Goal: Task Accomplishment & Management: Manage account settings

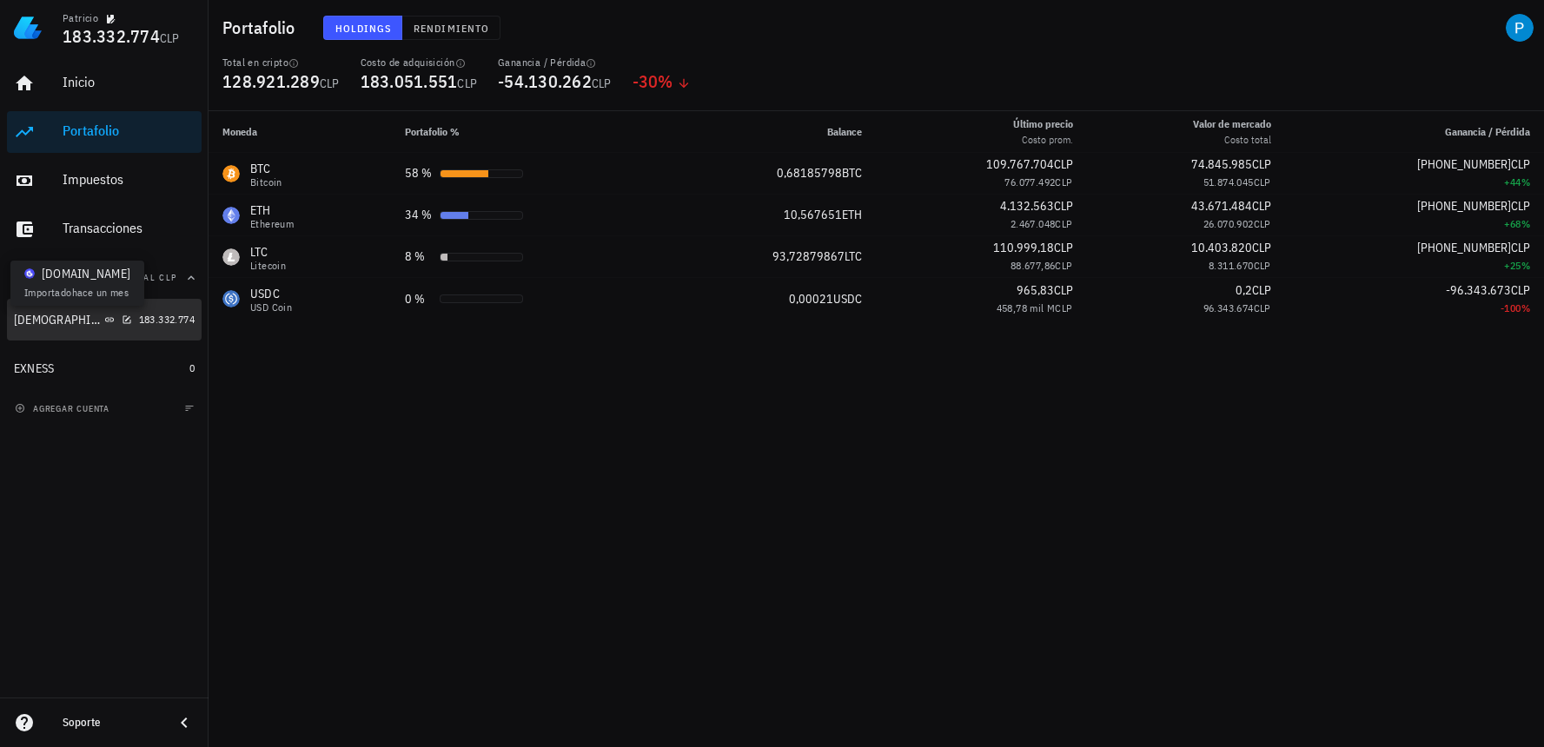
click at [45, 319] on div "[DEMOGRAPHIC_DATA]" at bounding box center [73, 320] width 118 height 17
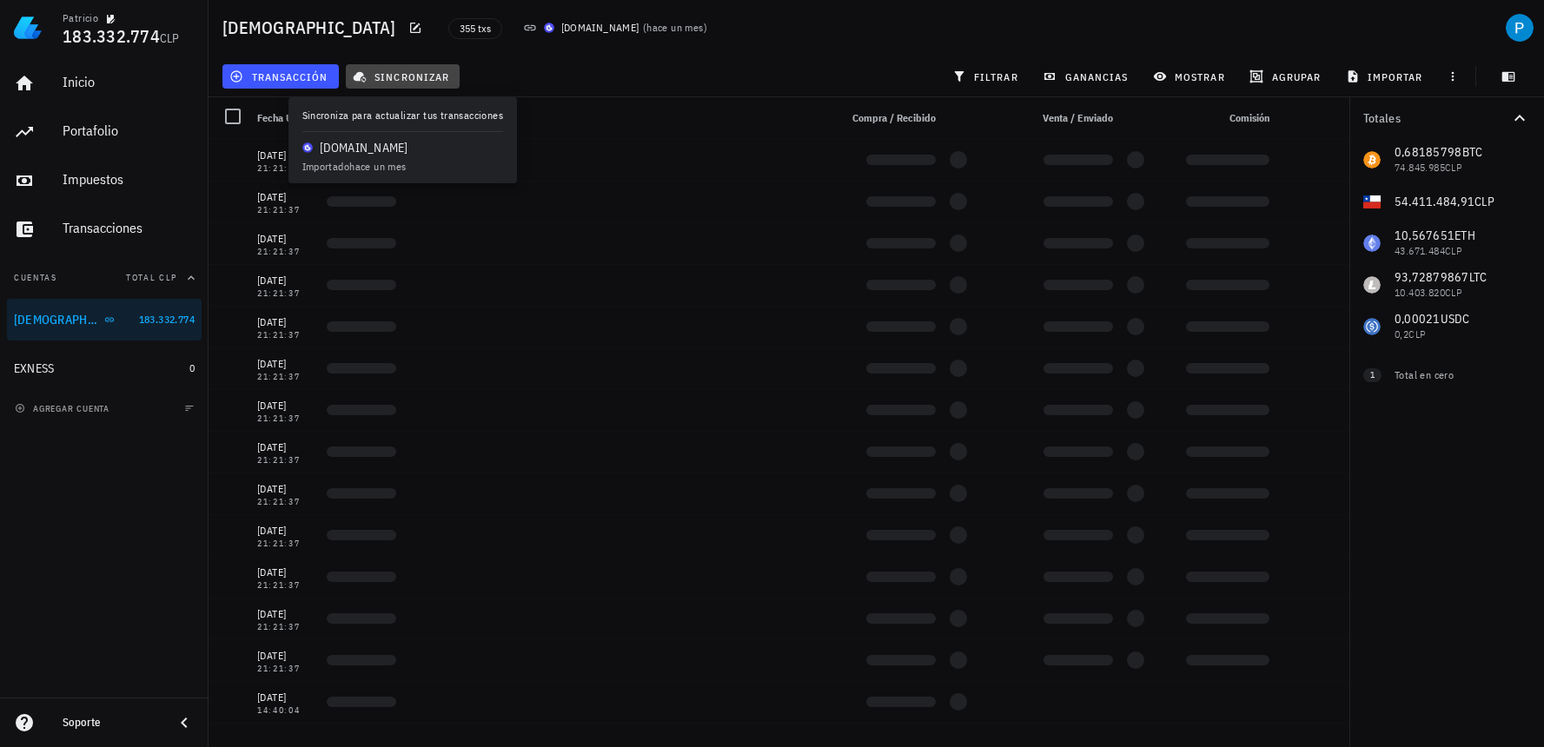
click at [414, 84] on button "sincronizar" at bounding box center [403, 76] width 115 height 24
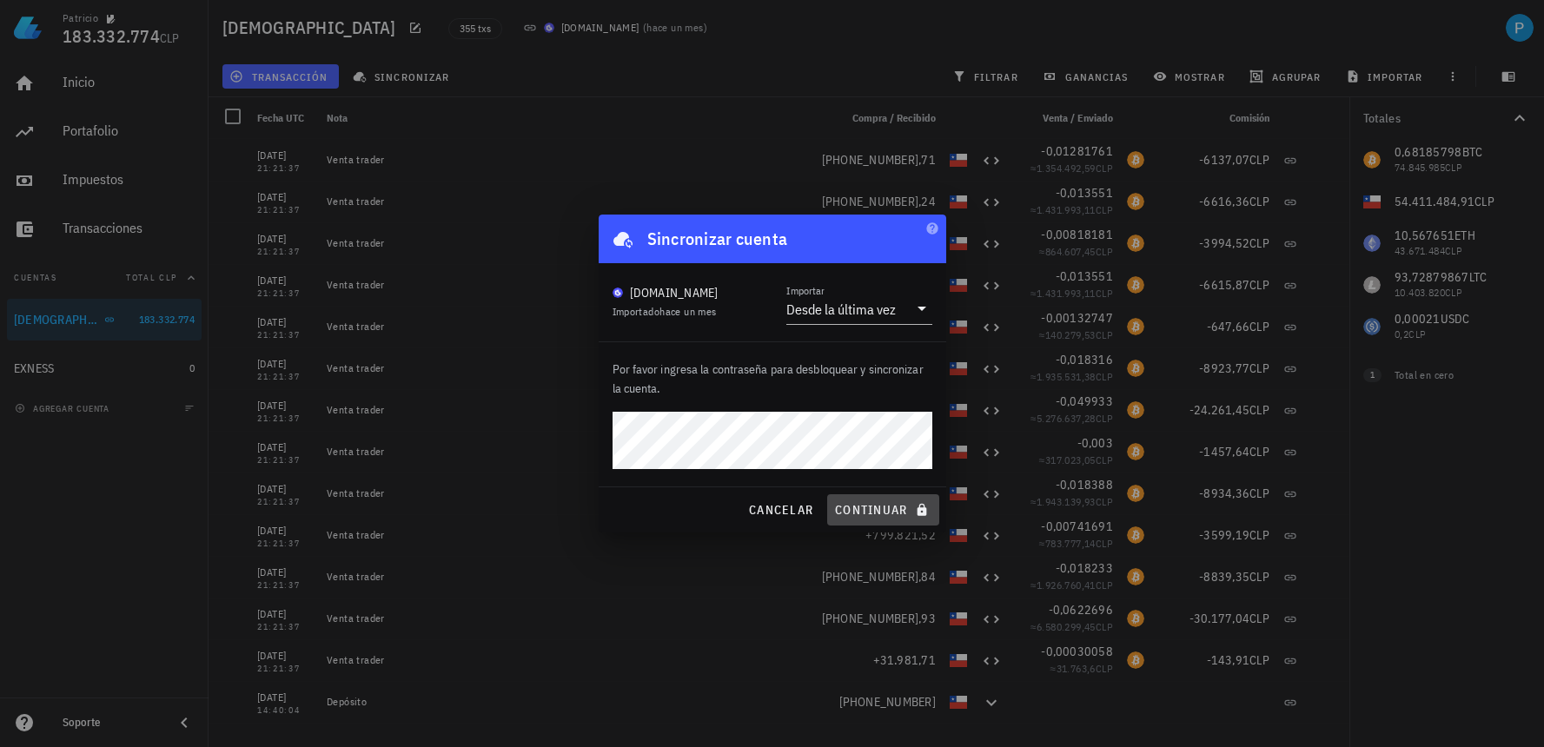
click at [851, 502] on span "continuar" at bounding box center [882, 510] width 97 height 16
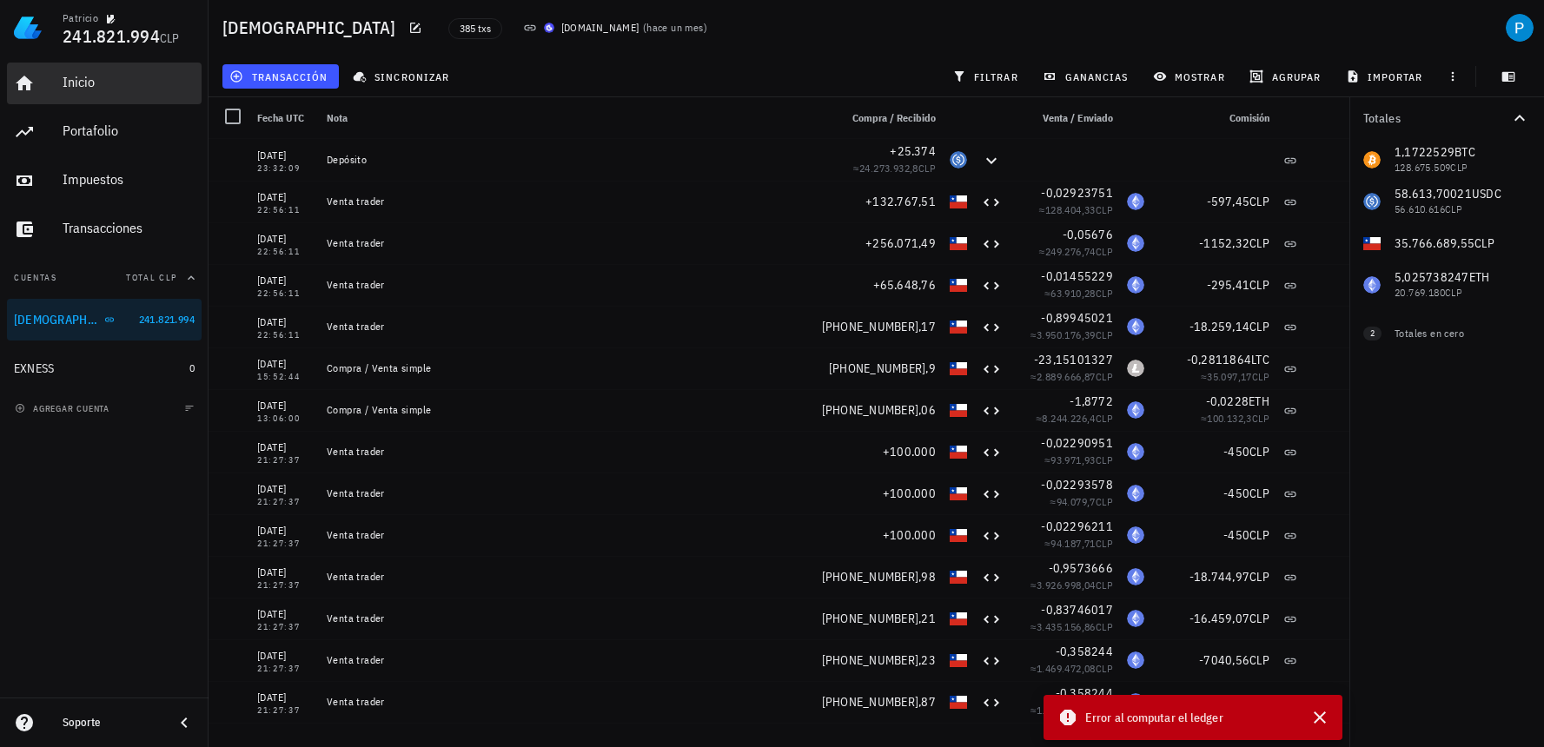
click at [102, 78] on div "Inicio" at bounding box center [129, 82] width 132 height 17
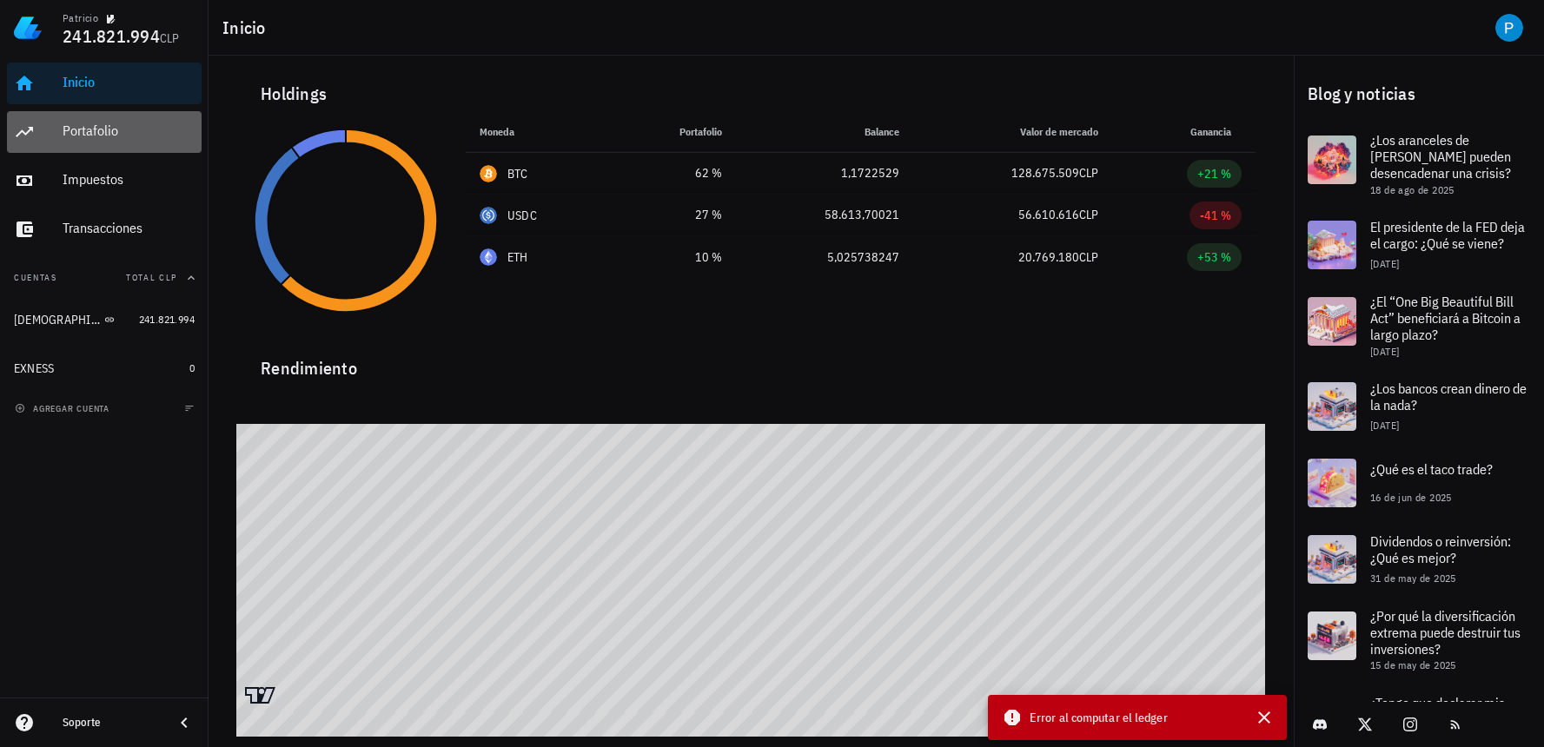
click at [84, 129] on div "Portafolio" at bounding box center [129, 130] width 132 height 17
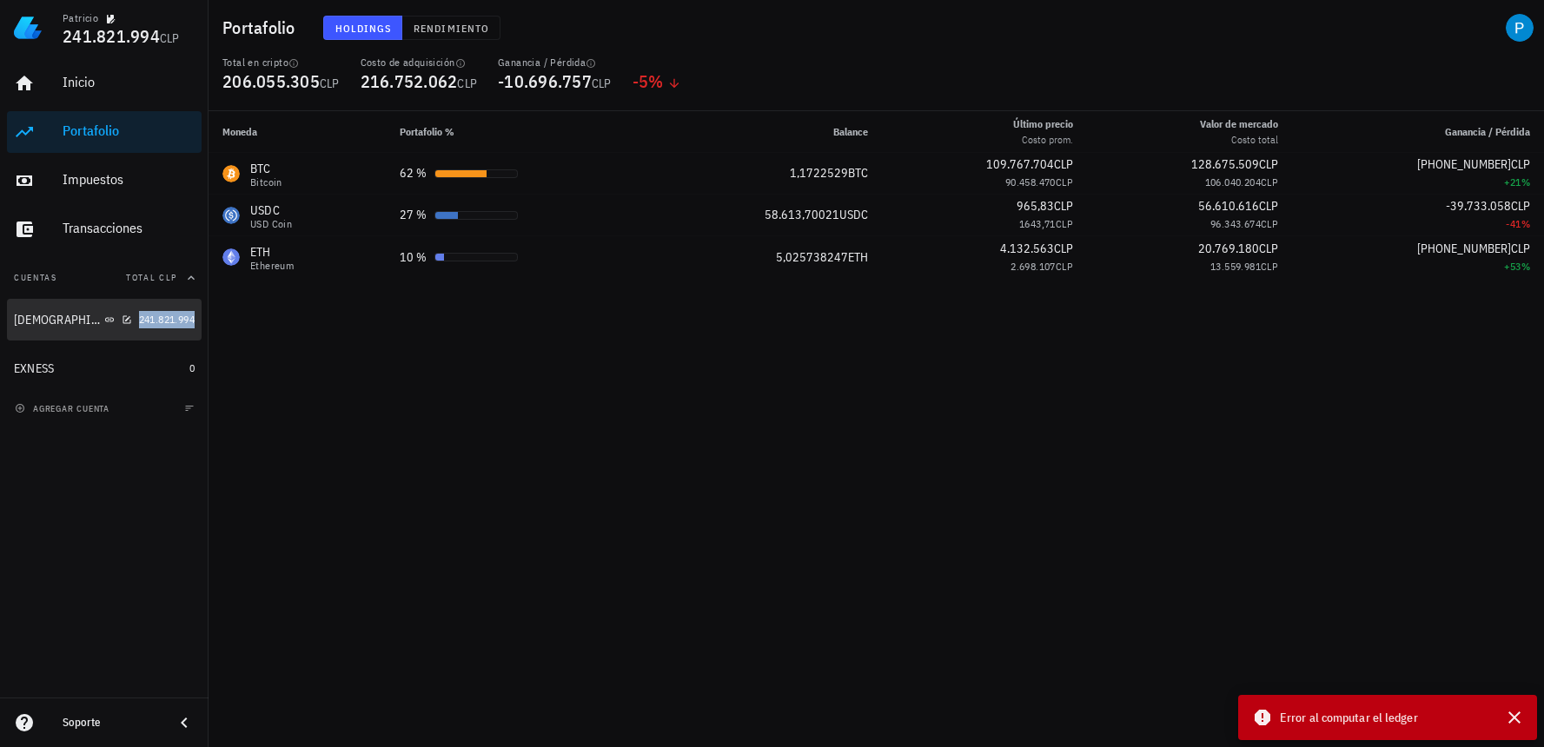
click at [150, 320] on span "241.821.994" at bounding box center [167, 319] width 56 height 13
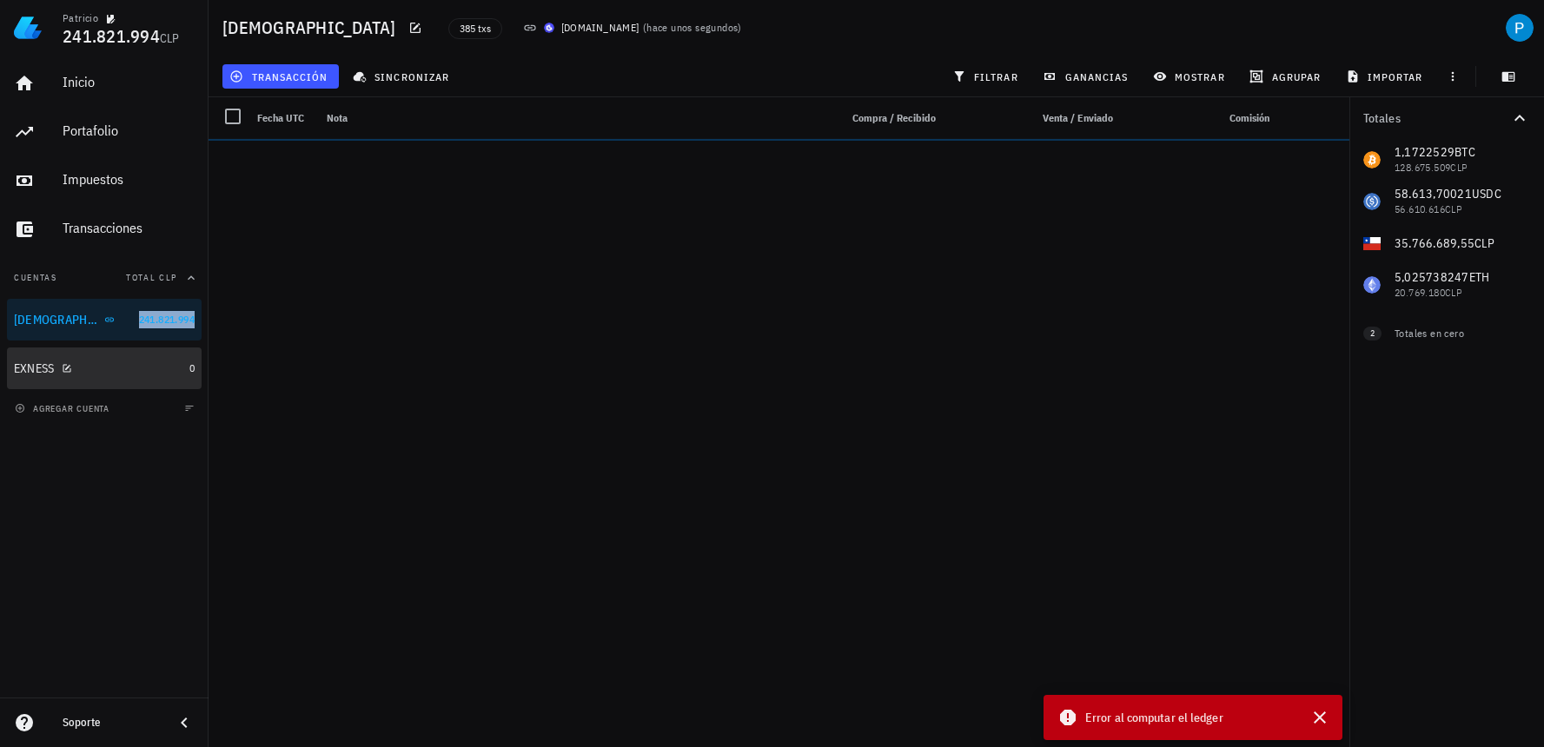
click at [133, 380] on div "EXNESS" at bounding box center [98, 368] width 169 height 37
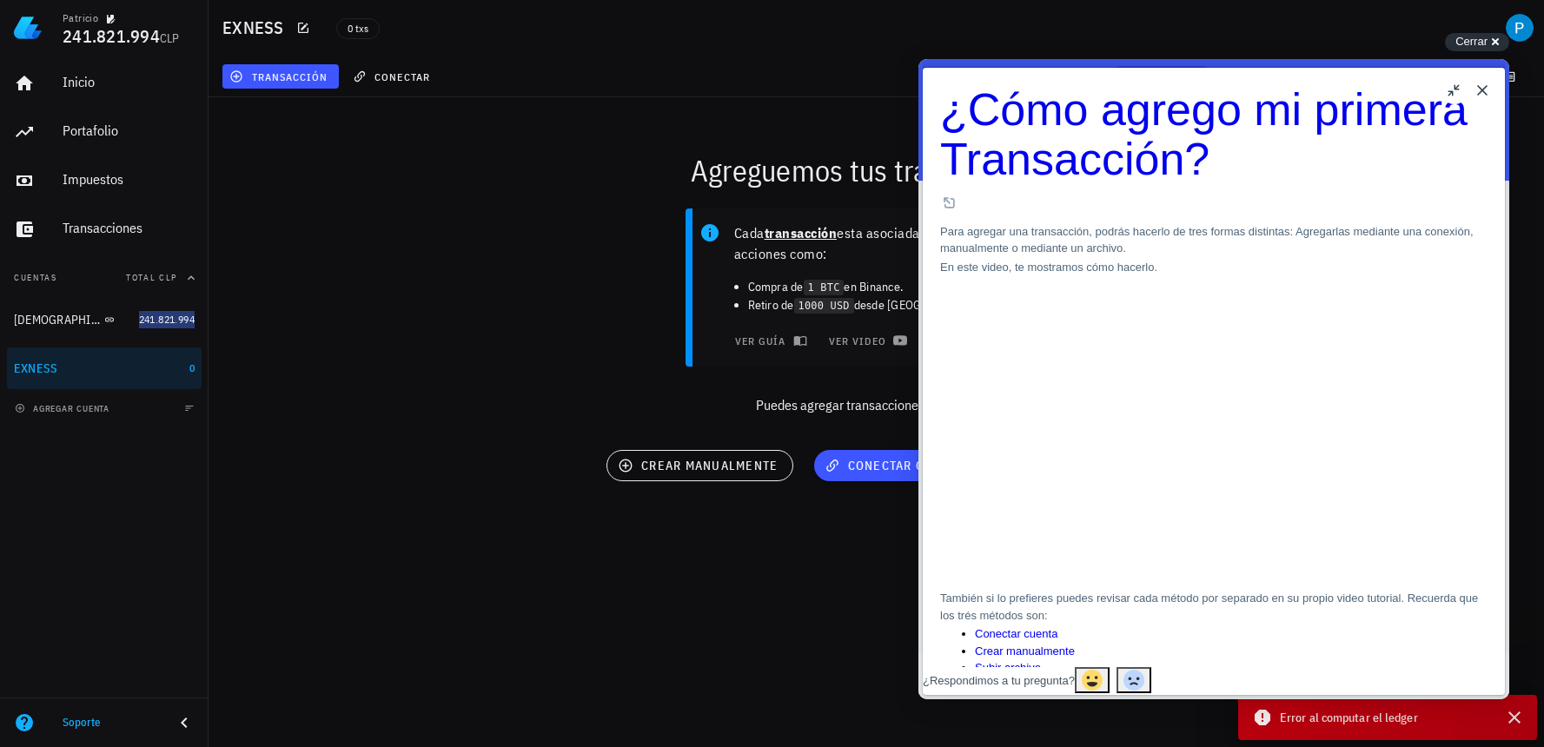
click at [1478, 93] on button "Close" at bounding box center [1482, 90] width 28 height 28
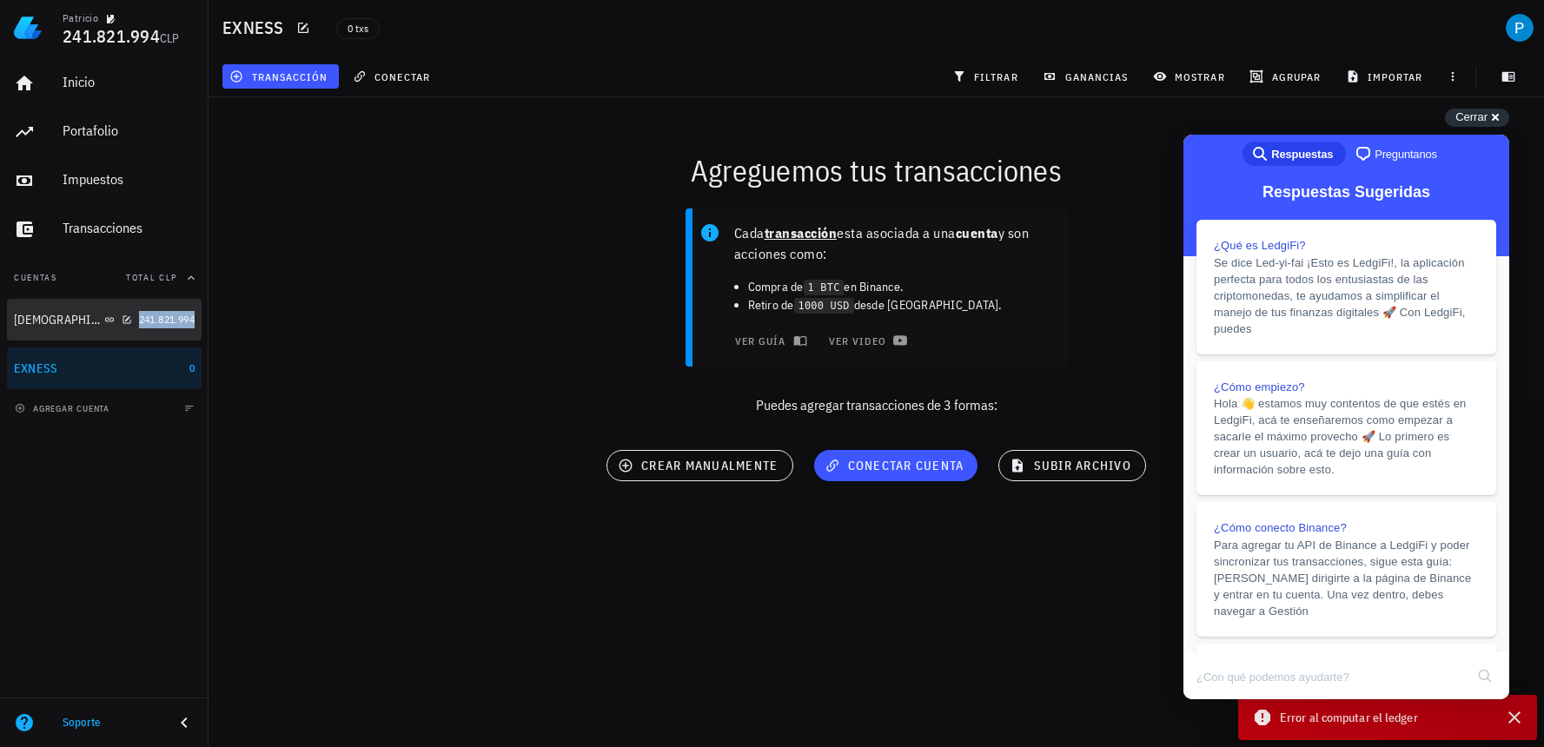
click at [21, 310] on div "[DEMOGRAPHIC_DATA]" at bounding box center [73, 319] width 118 height 37
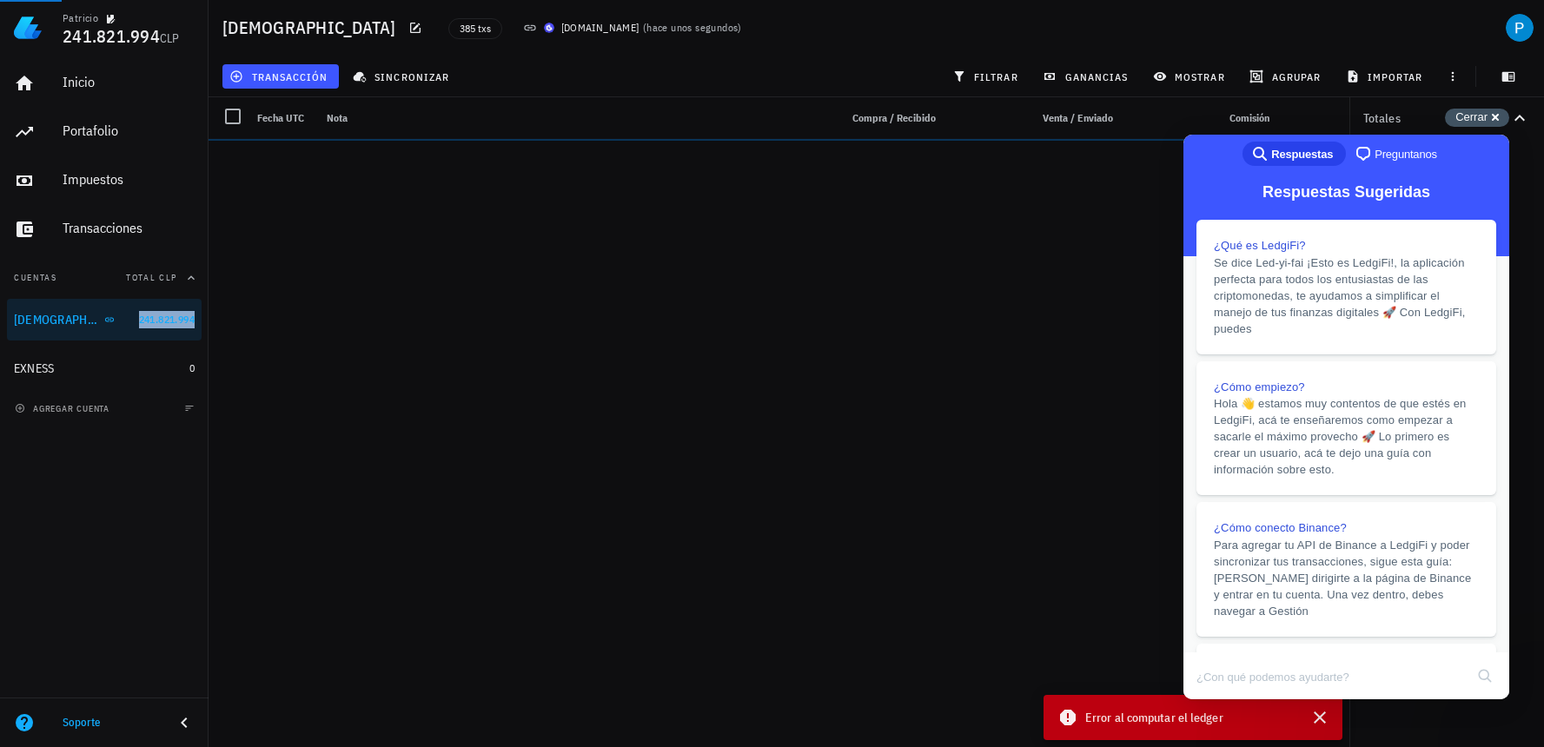
click at [1498, 121] on div "Cerrar cross-small" at bounding box center [1477, 118] width 64 height 18
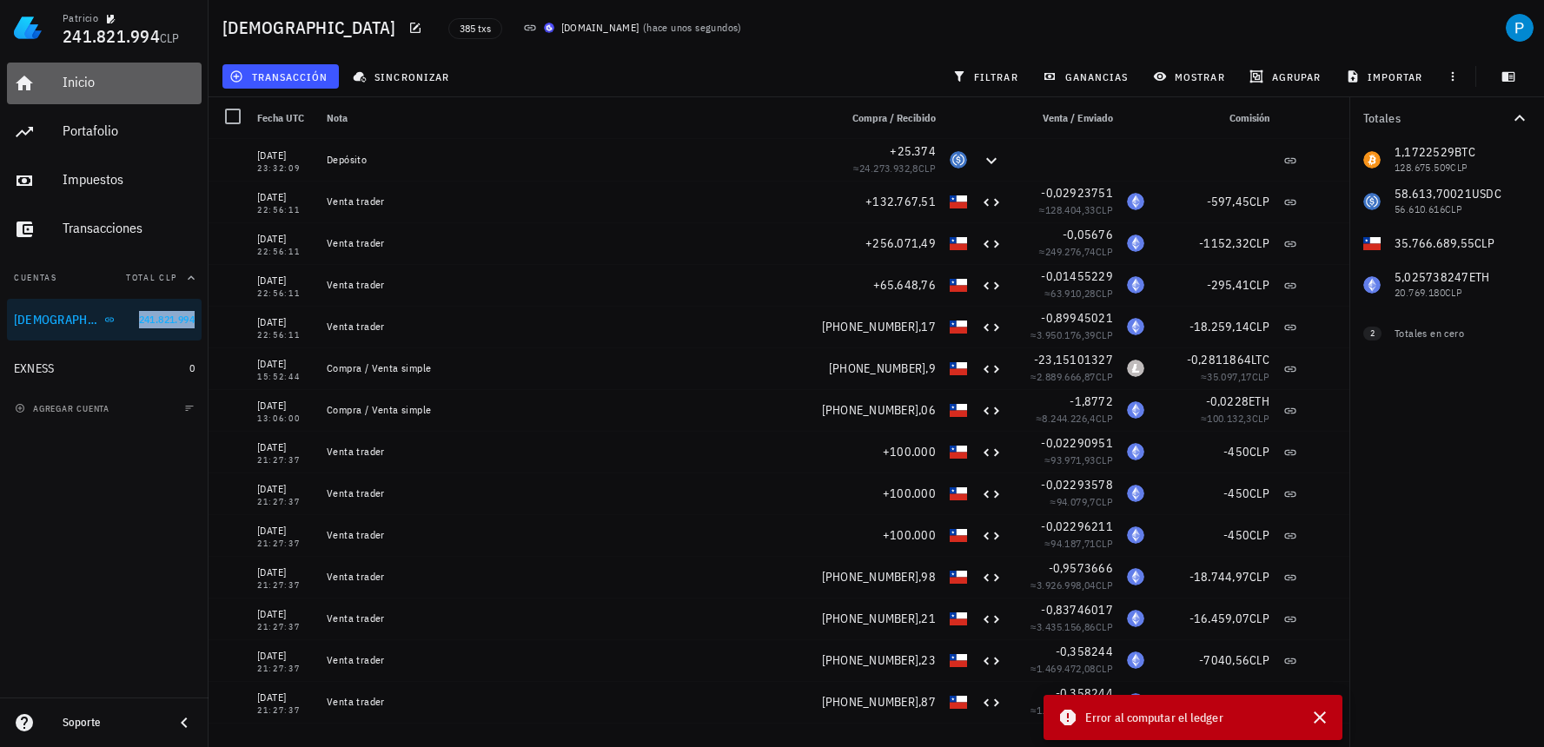
click at [100, 89] on div "Inicio" at bounding box center [129, 82] width 132 height 17
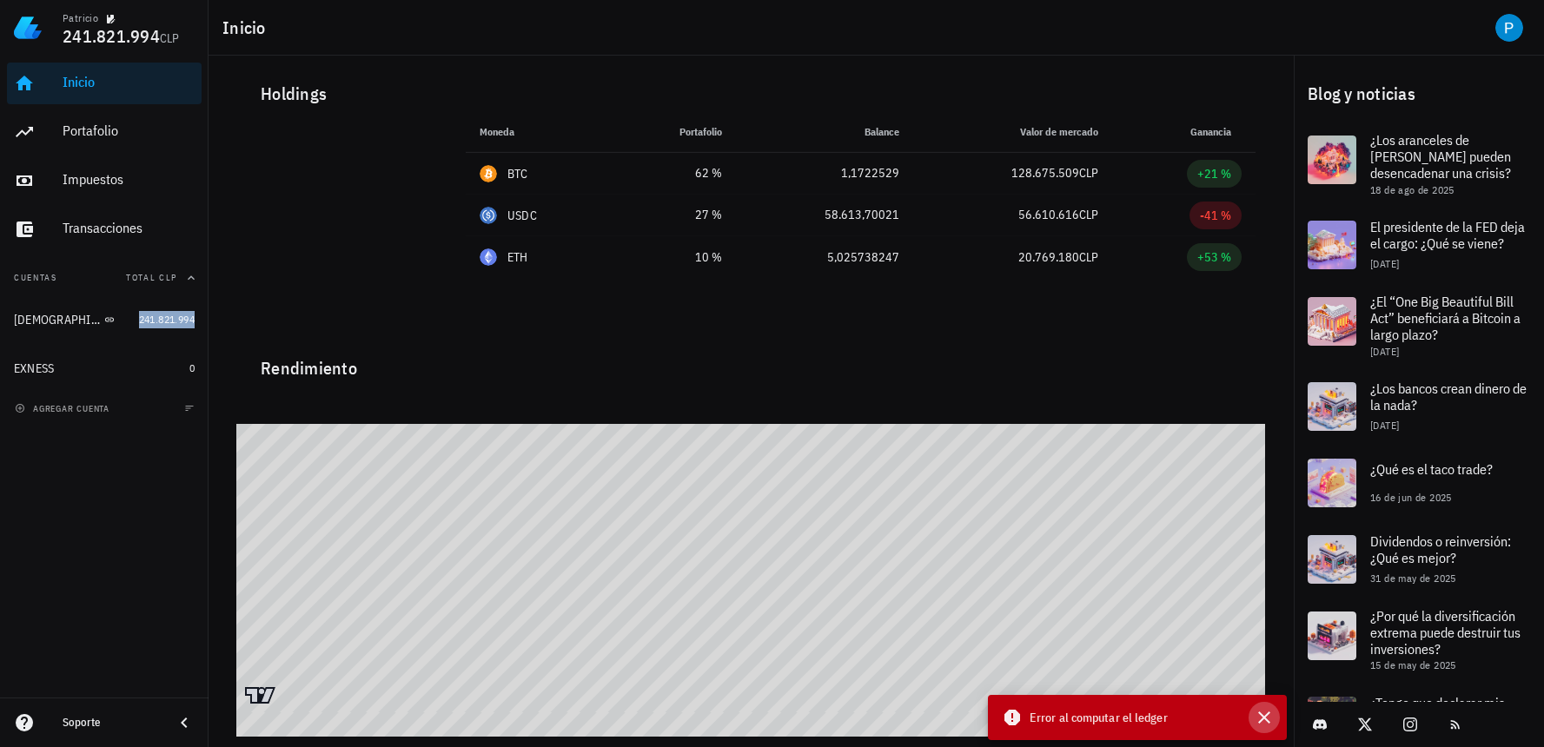
click at [1260, 716] on icon "button" at bounding box center [1264, 717] width 21 height 21
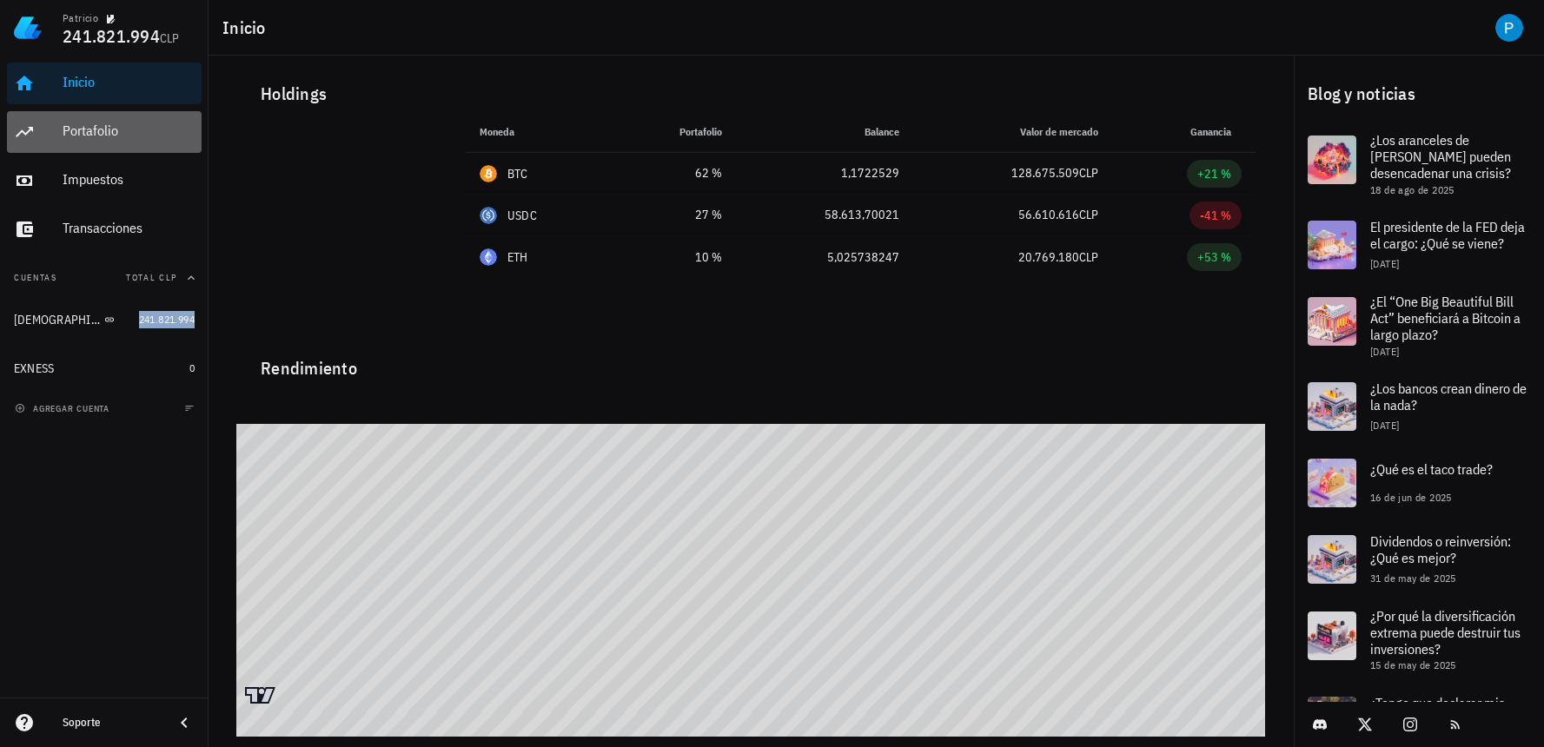
click at [127, 139] on div "Portafolio" at bounding box center [129, 131] width 132 height 39
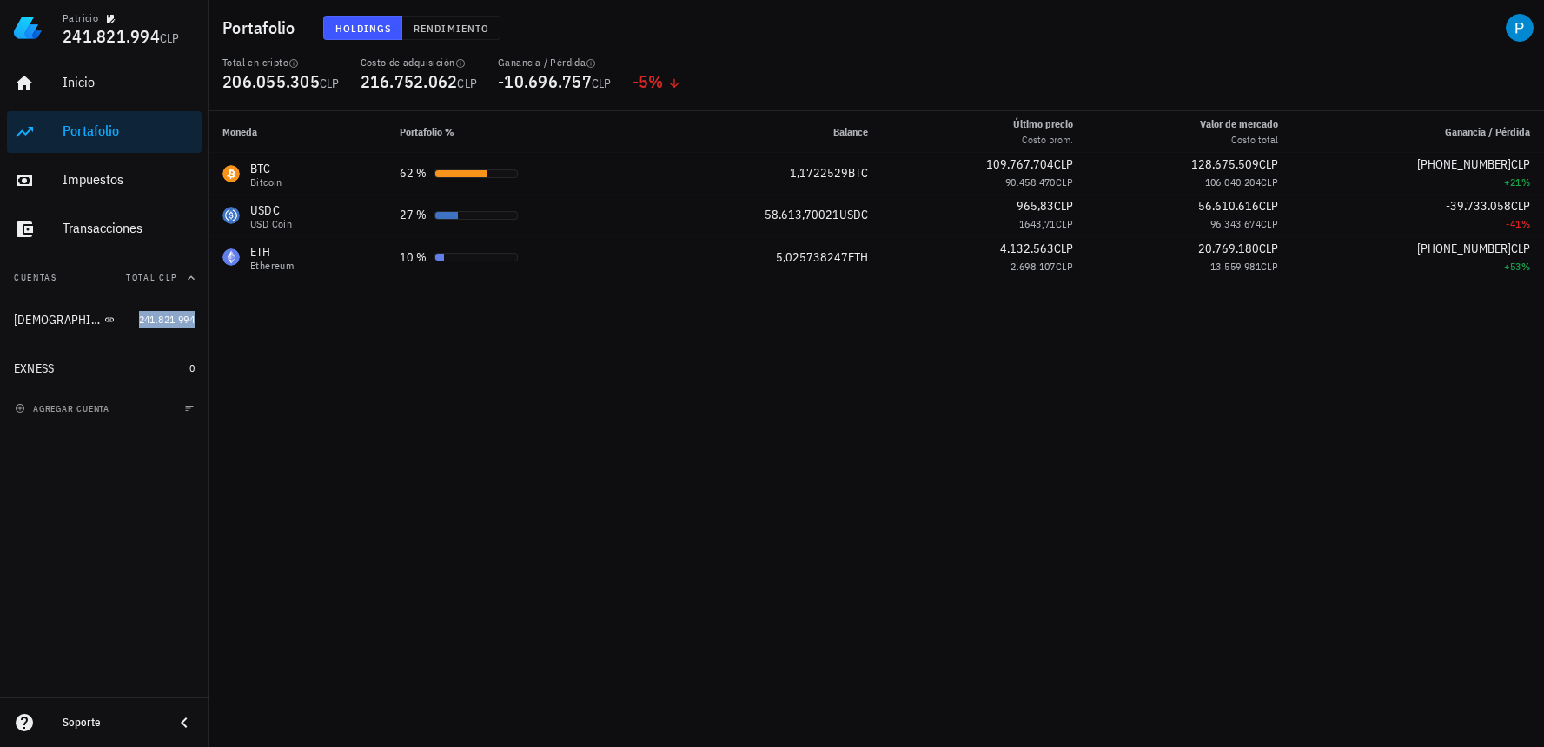
click at [118, 123] on div "Portafolio" at bounding box center [129, 130] width 132 height 17
click at [451, 17] on button "Rendimiento" at bounding box center [451, 28] width 98 height 24
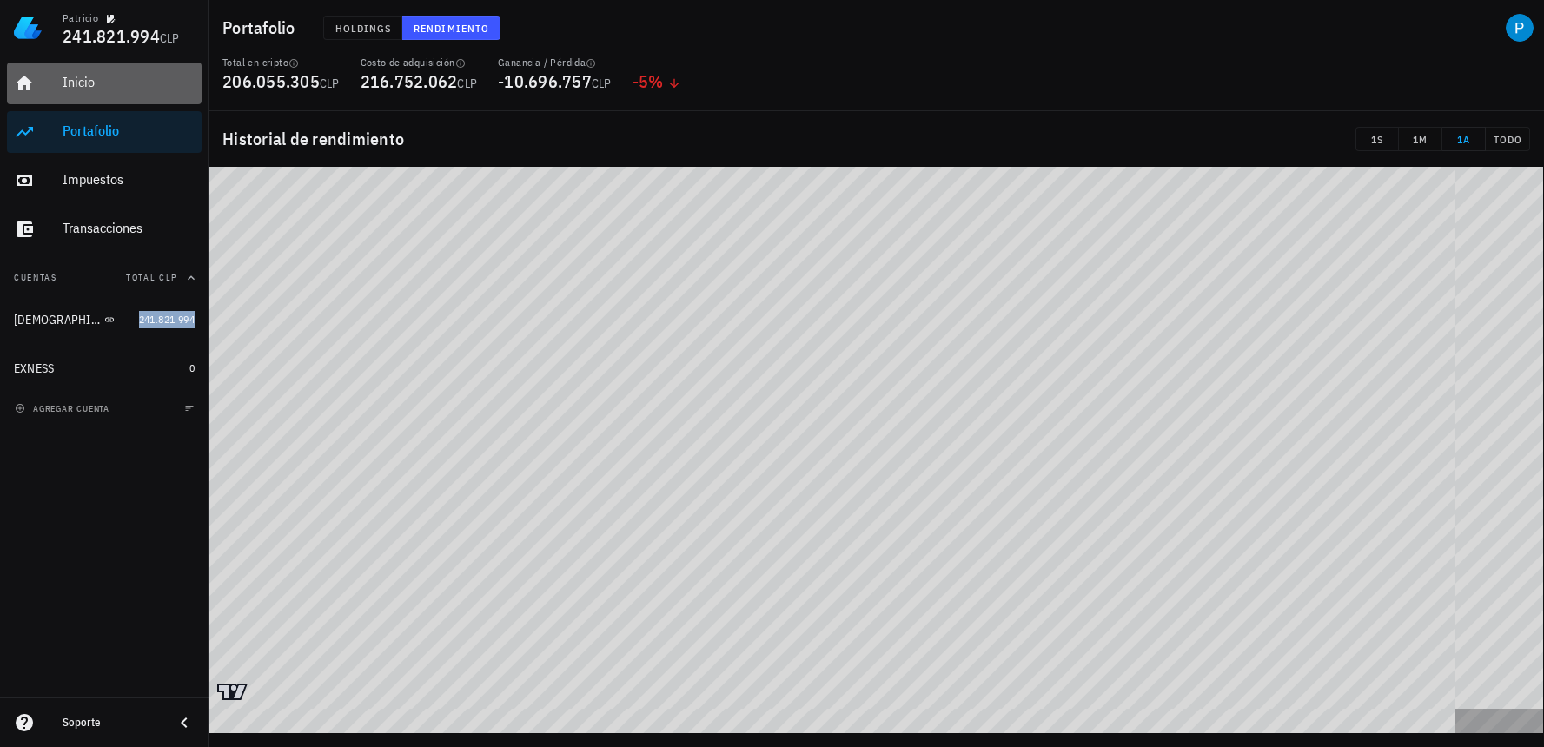
click at [142, 99] on div "Inicio" at bounding box center [129, 82] width 132 height 39
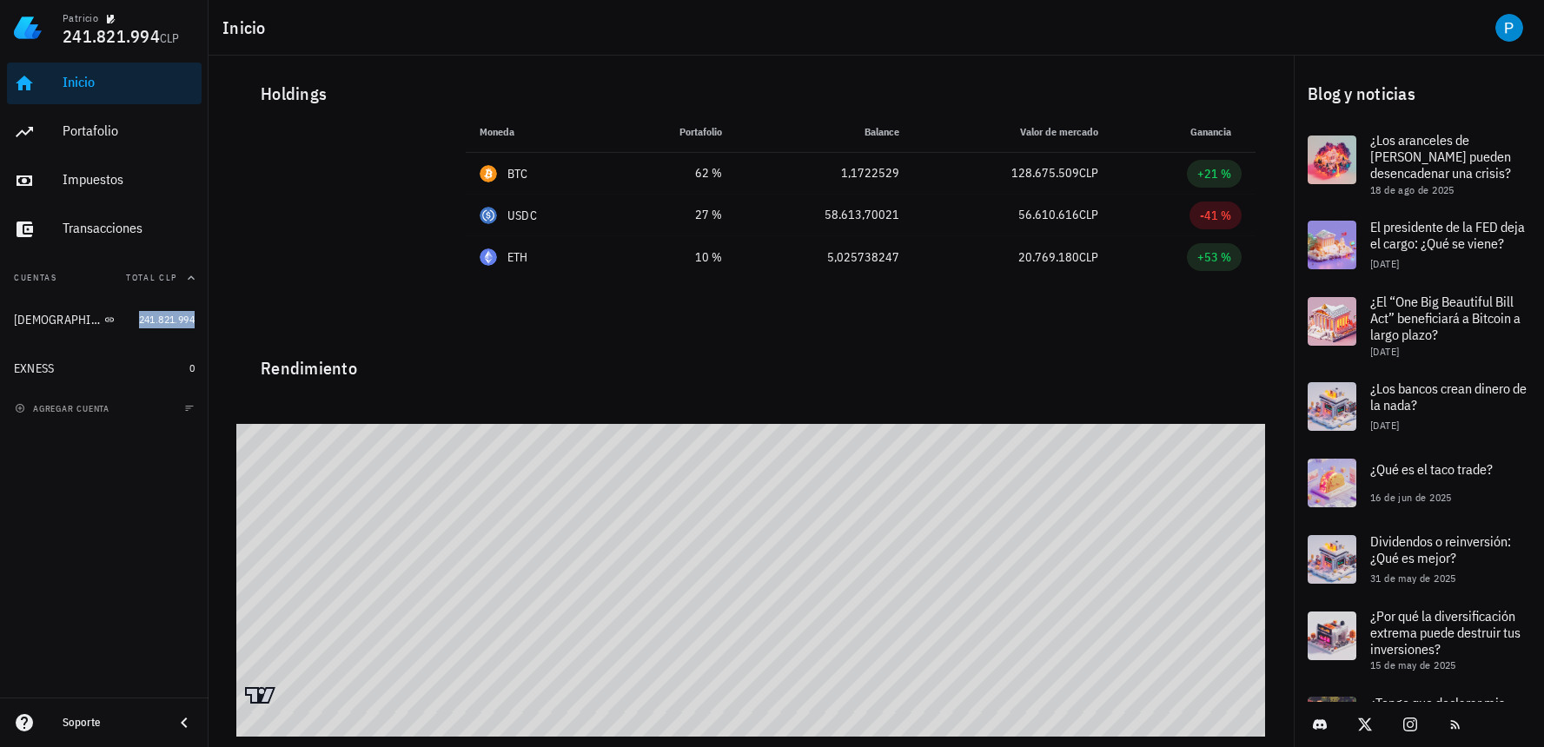
click at [103, 78] on div "Inicio" at bounding box center [129, 82] width 132 height 17
click at [109, 125] on div "Portafolio" at bounding box center [129, 130] width 132 height 17
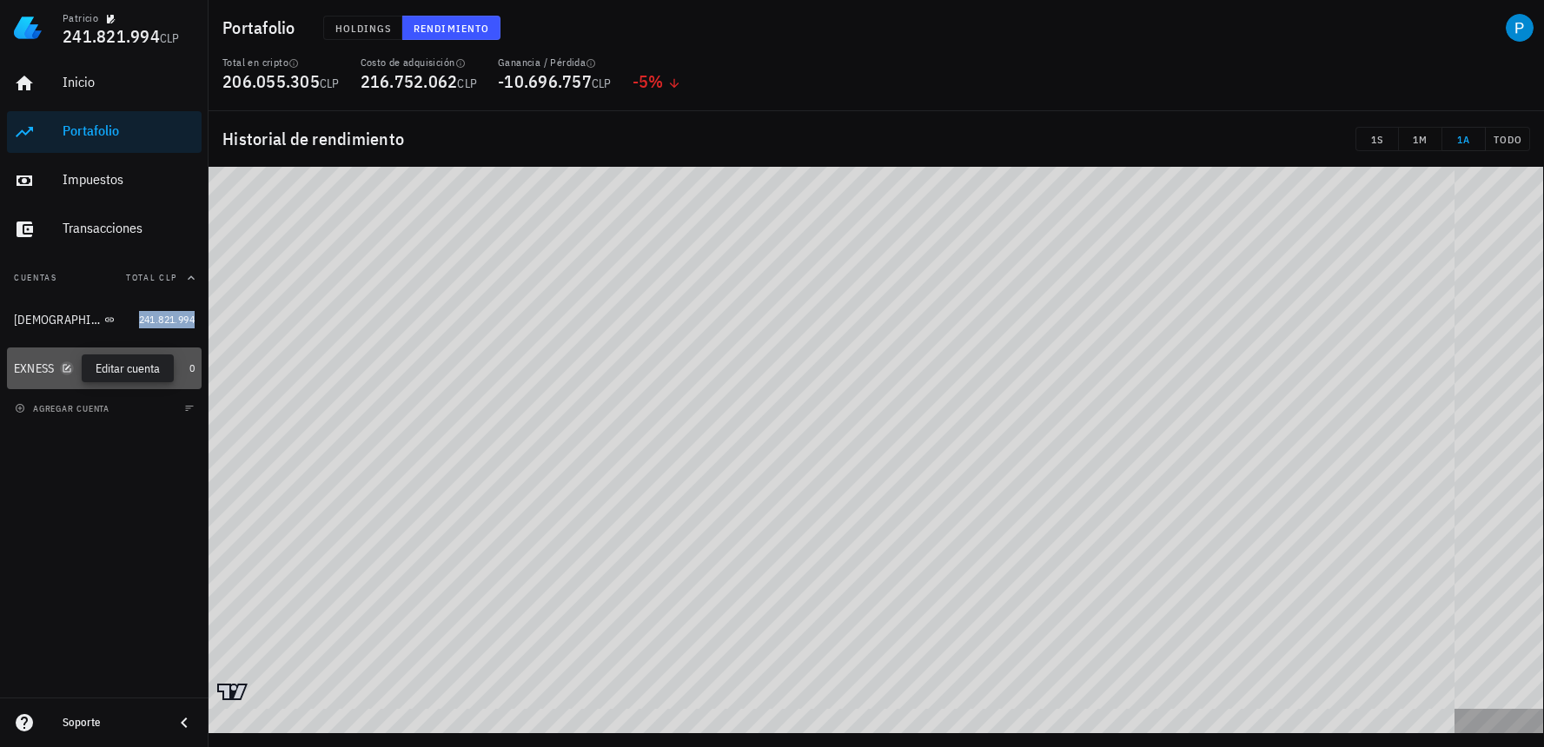
click at [66, 367] on icon "button" at bounding box center [67, 368] width 10 height 10
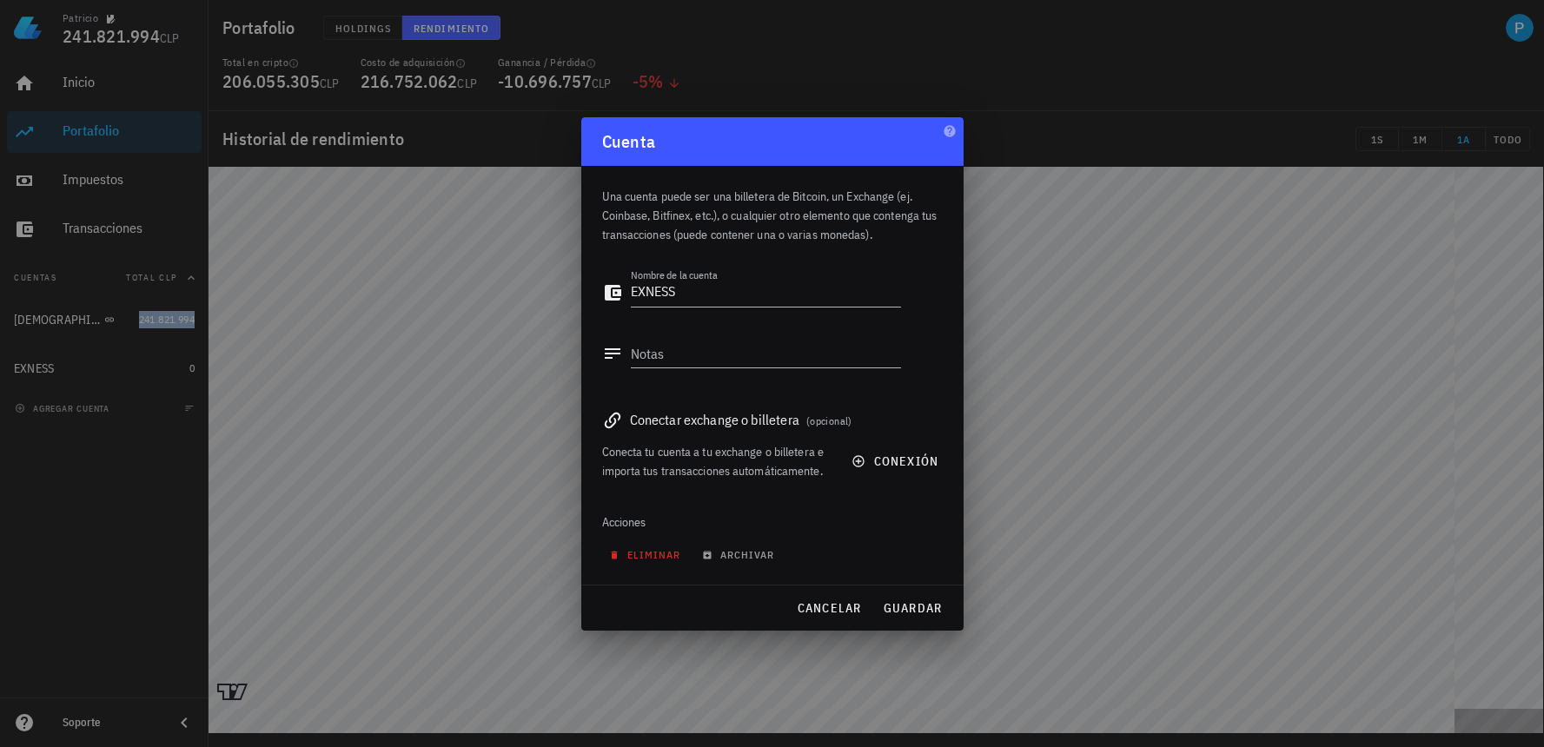
click at [659, 553] on span "eliminar" at bounding box center [646, 554] width 69 height 13
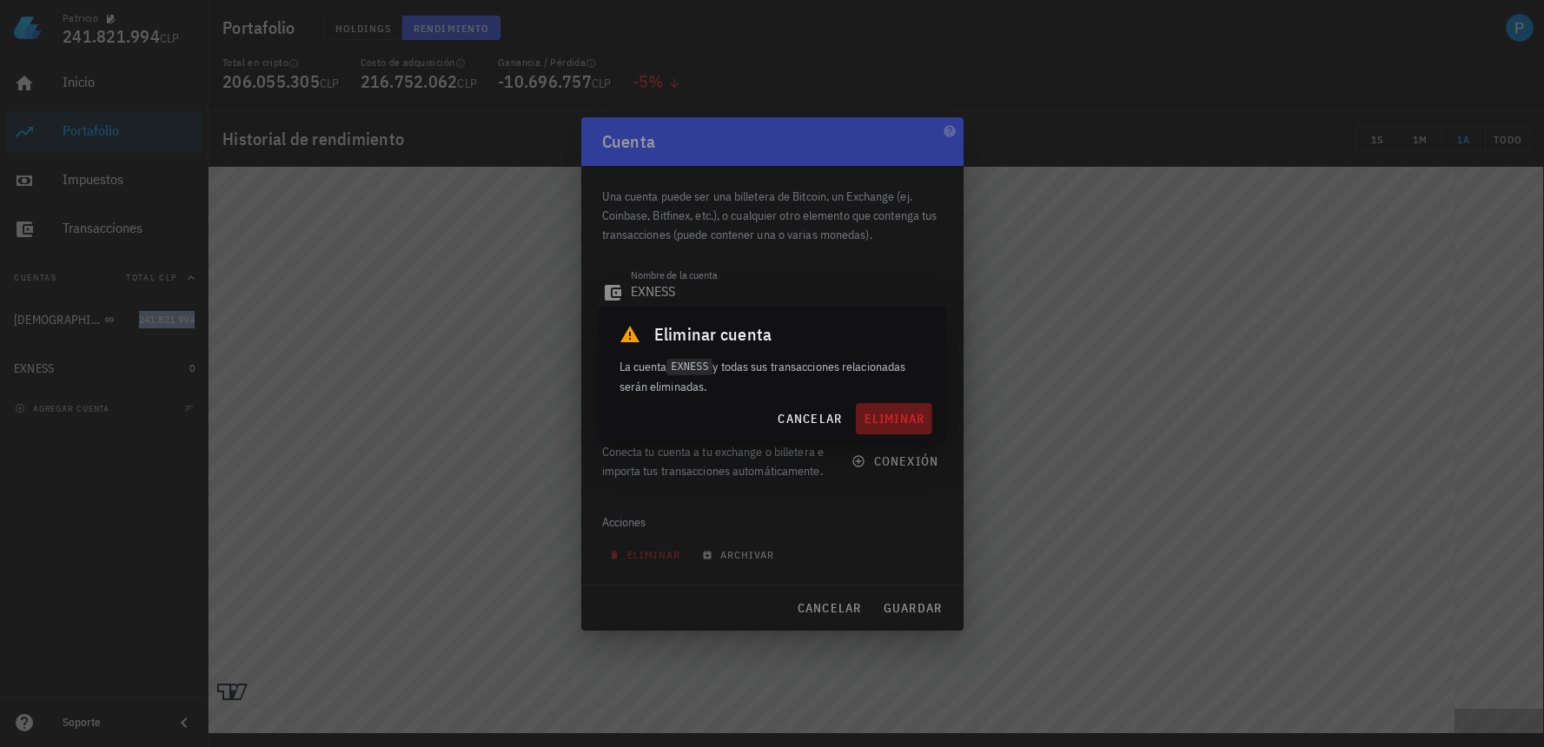
click at [890, 416] on span "eliminar" at bounding box center [894, 419] width 62 height 16
